Goal: Transaction & Acquisition: Purchase product/service

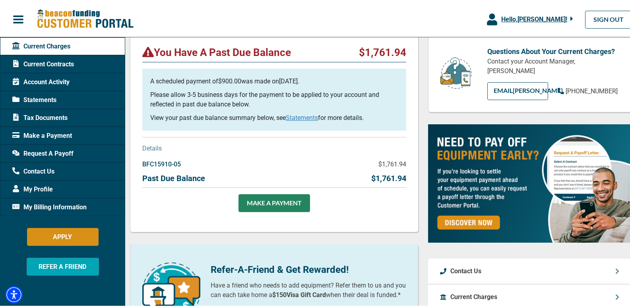
scroll to position [95, 0]
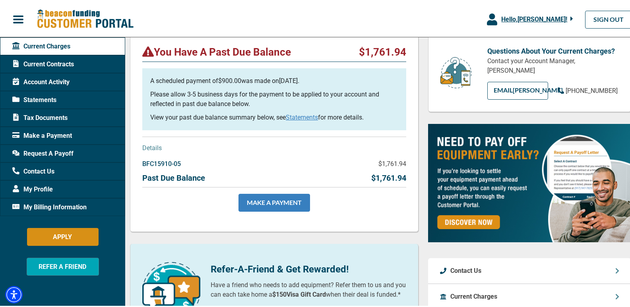
click at [271, 200] on link "MAKE A PAYMENT" at bounding box center [275, 201] width 72 height 18
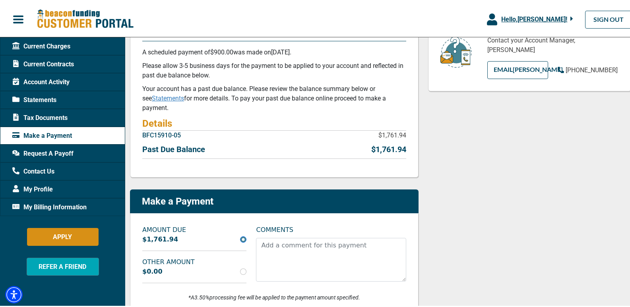
scroll to position [116, 0]
click at [243, 270] on input "radio" at bounding box center [243, 270] width 6 height 6
radio input "true"
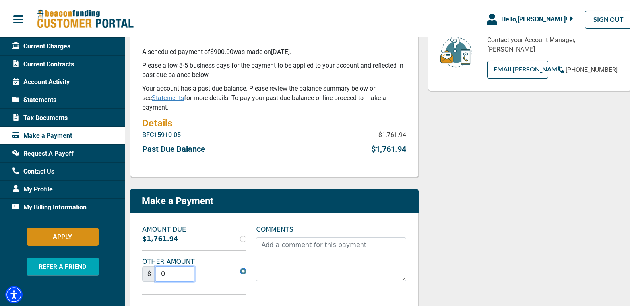
click at [173, 270] on input "0" at bounding box center [175, 272] width 39 height 15
type input "0"
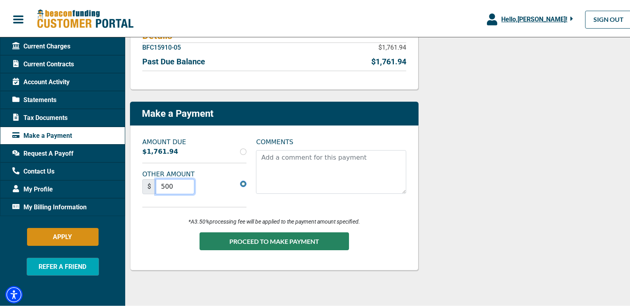
scroll to position [213, 0]
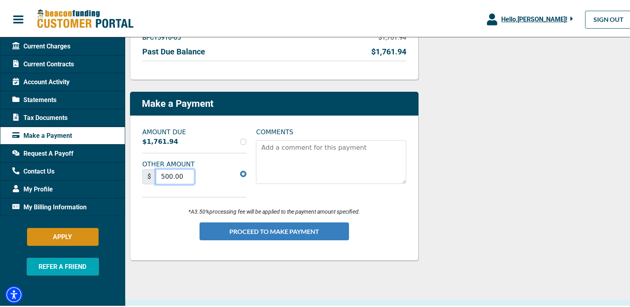
type input "500.00"
click at [262, 230] on button "PROCEED TO MAKE PAYMENT" at bounding box center [274, 230] width 149 height 18
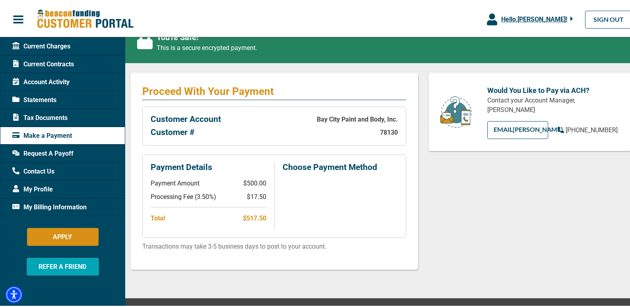
scroll to position [107, 0]
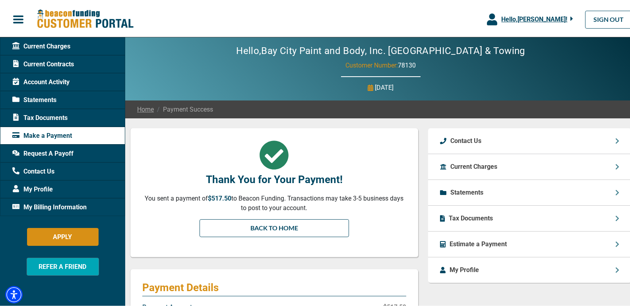
click at [66, 58] on span "Current Contracts" at bounding box center [43, 63] width 62 height 10
